Goal: Entertainment & Leisure: Consume media (video, audio)

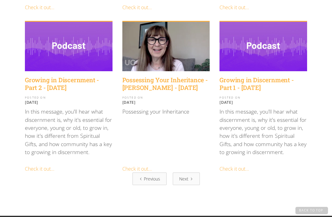
scroll to position [696, 0]
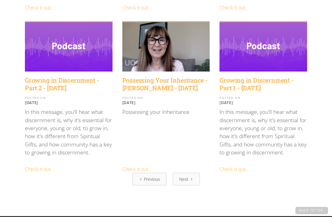
click at [186, 176] on div "Next" at bounding box center [183, 179] width 9 height 6
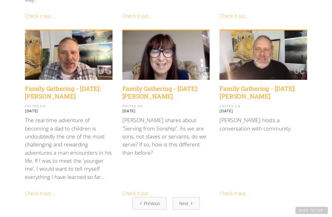
scroll to position [700, 0]
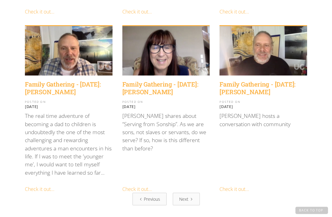
click at [189, 193] on link "Next" at bounding box center [186, 199] width 27 height 13
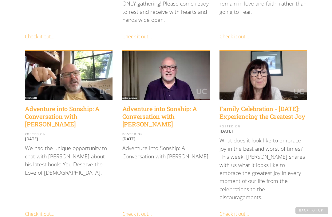
scroll to position [651, 0]
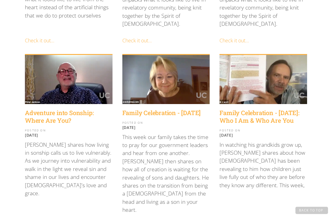
scroll to position [477, 0]
click at [52, 109] on h4 "Adventure into Sonship: Where Are You?" at bounding box center [69, 116] width 88 height 15
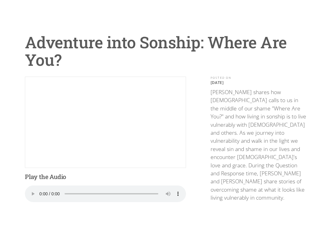
scroll to position [6, 0]
